Goal: Transaction & Acquisition: Book appointment/travel/reservation

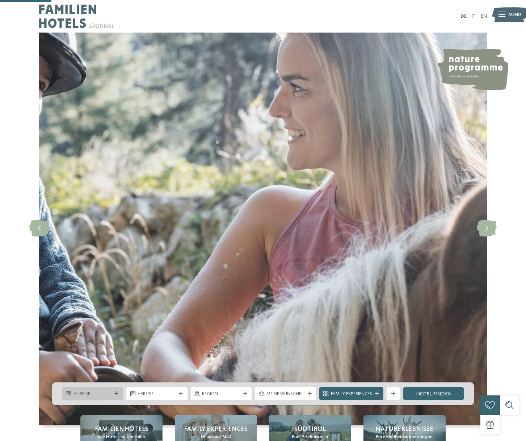
click at [95, 387] on div "Anreise" at bounding box center [92, 393] width 61 height 13
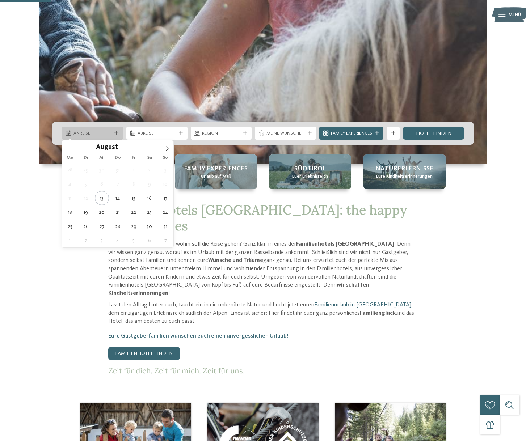
scroll to position [261, 0]
type div "[DATE]"
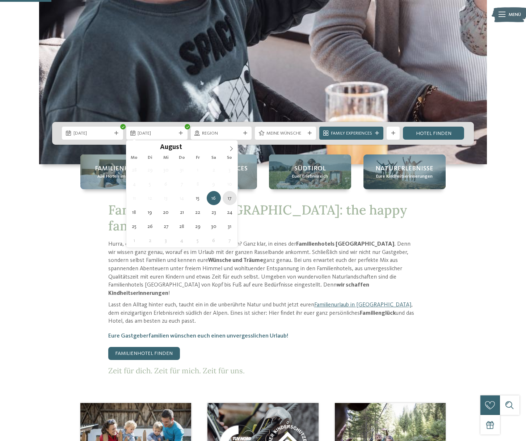
type div "[DATE]"
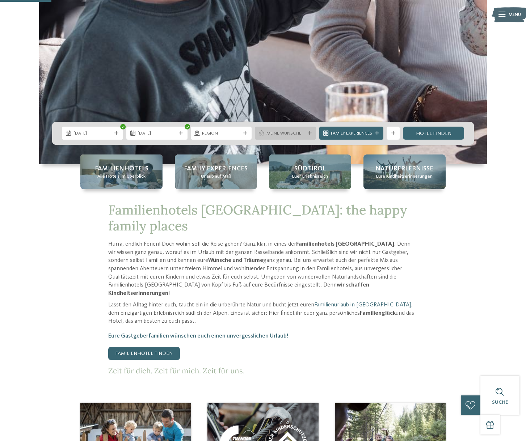
click at [304, 137] on div "Meine Wünsche" at bounding box center [285, 133] width 61 height 13
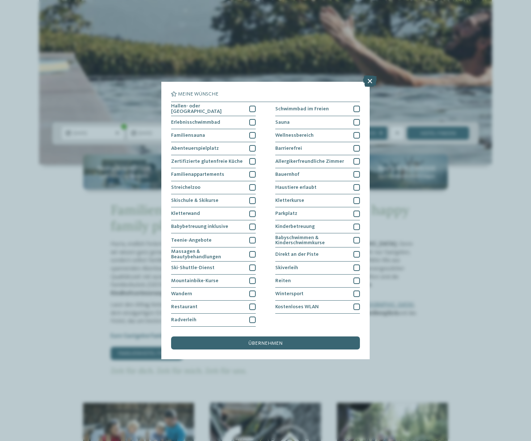
click at [371, 84] on icon at bounding box center [370, 81] width 14 height 12
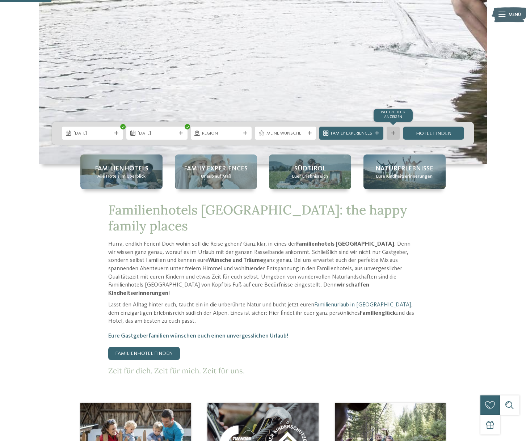
click at [393, 136] on div "Weitere Filter anzeigen" at bounding box center [392, 133] width 13 height 13
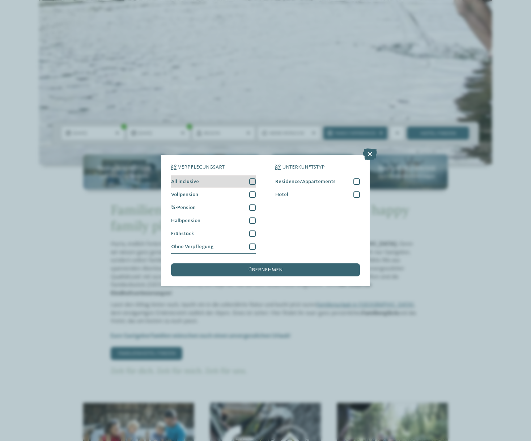
click at [253, 184] on div at bounding box center [252, 181] width 7 height 7
click at [268, 267] on div "übernehmen" at bounding box center [265, 269] width 189 height 13
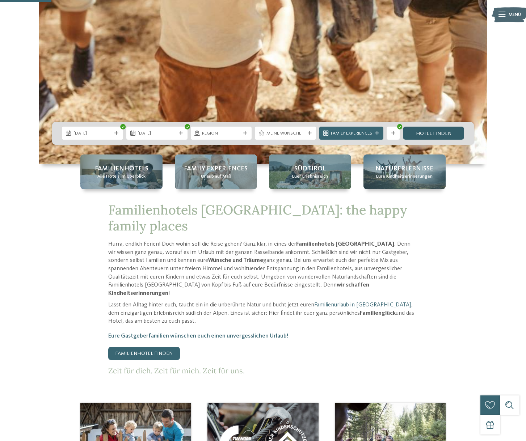
click at [446, 137] on link "Hotel finden" at bounding box center [433, 133] width 61 height 13
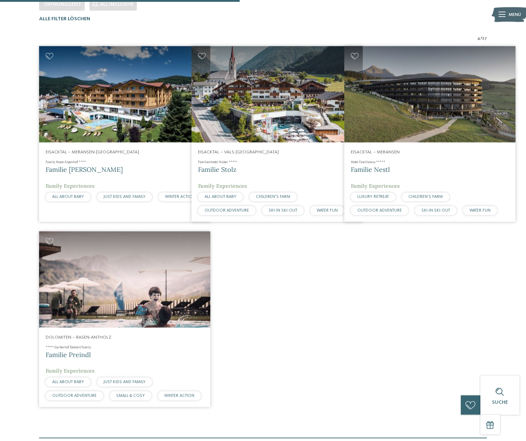
scroll to position [111, 0]
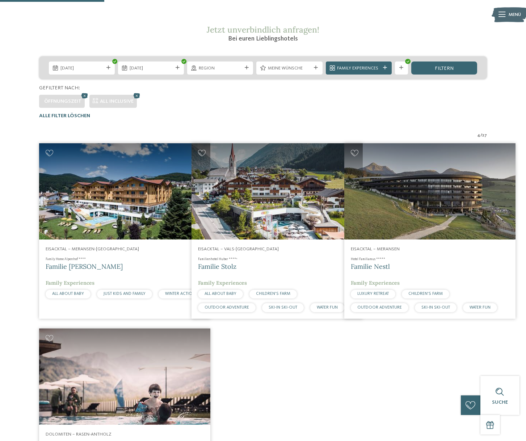
click at [166, 209] on img at bounding box center [124, 191] width 171 height 96
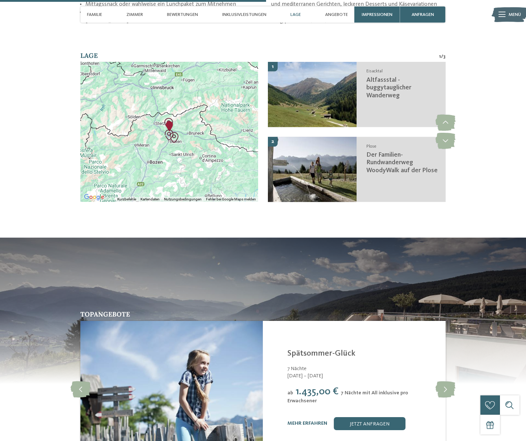
scroll to position [1303, 0]
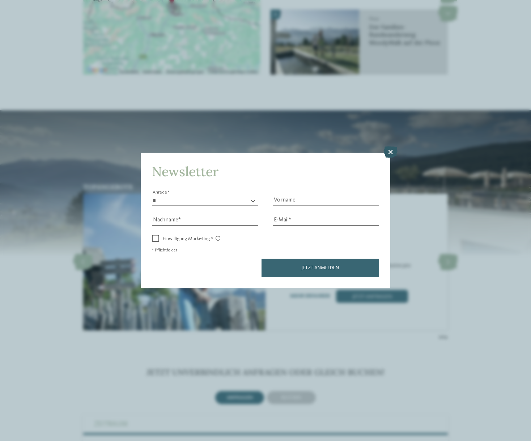
click at [390, 155] on icon at bounding box center [391, 152] width 14 height 12
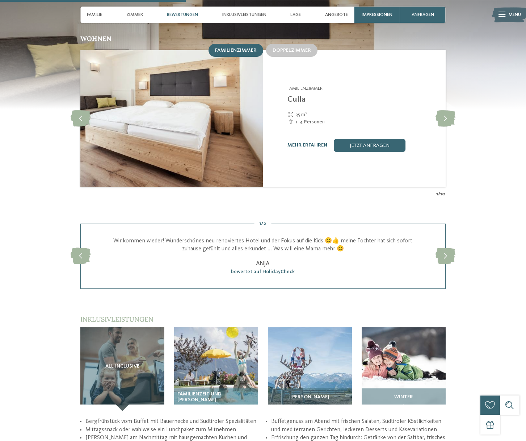
scroll to position [753, 0]
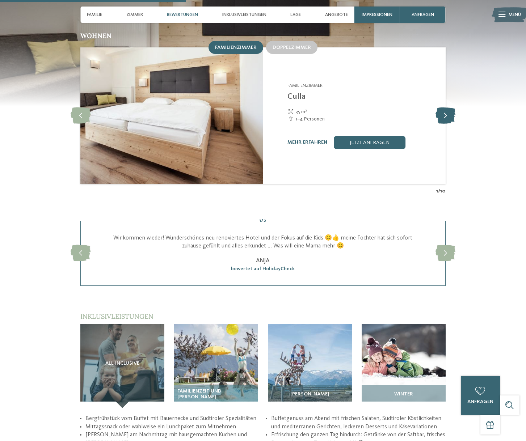
click at [436, 109] on icon at bounding box center [445, 115] width 20 height 16
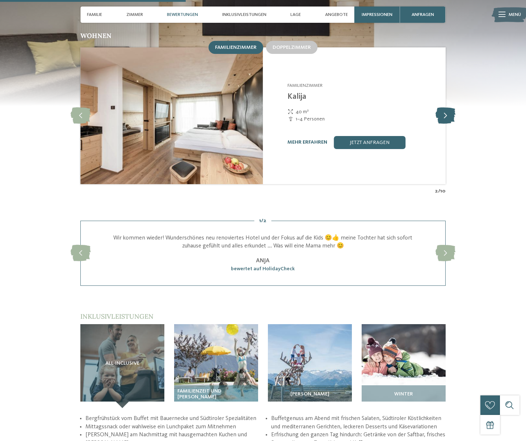
click at [436, 109] on icon at bounding box center [445, 115] width 20 height 16
click at [436, 110] on icon at bounding box center [445, 115] width 20 height 16
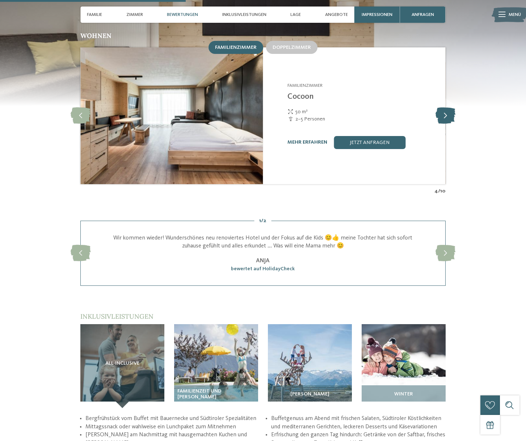
click at [436, 110] on icon at bounding box center [445, 115] width 20 height 16
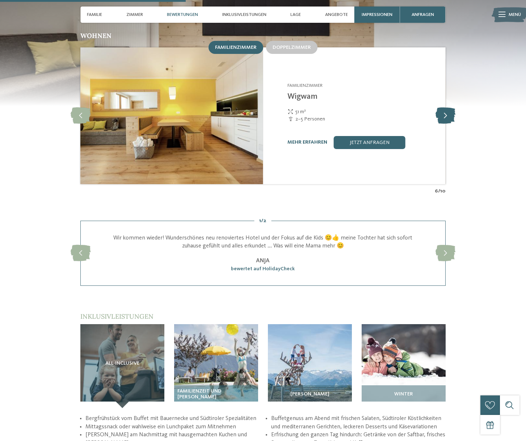
click at [450, 113] on icon at bounding box center [445, 115] width 20 height 16
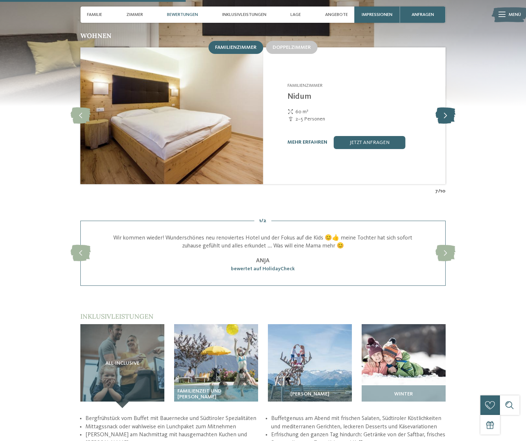
click at [450, 113] on icon at bounding box center [445, 115] width 20 height 16
